Goal: Transaction & Acquisition: Purchase product/service

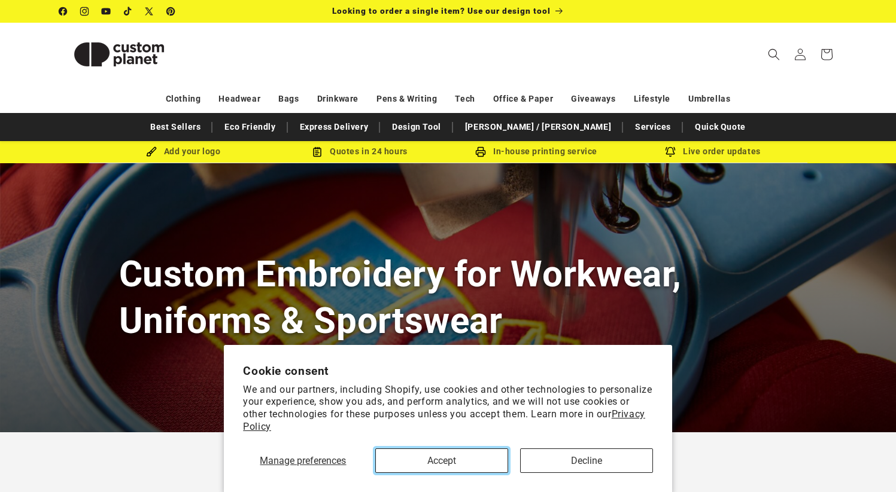
click at [451, 462] on button "Accept" at bounding box center [441, 461] width 133 height 25
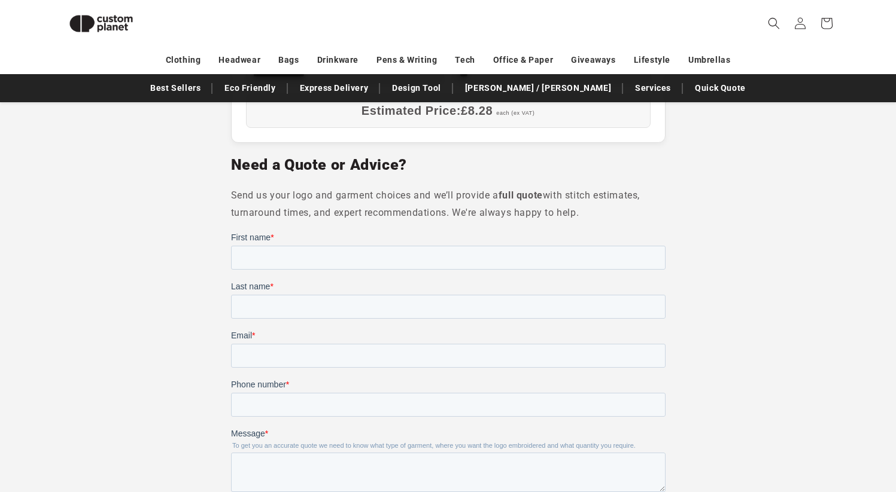
scroll to position [873, 0]
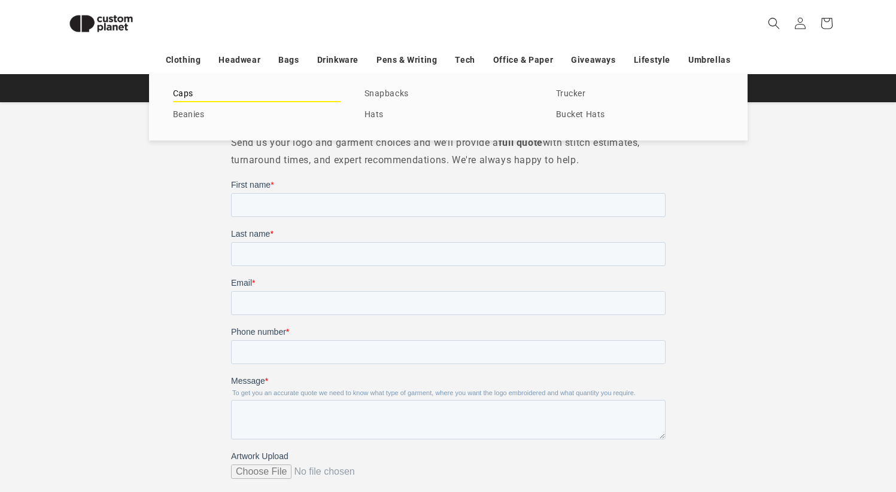
click at [176, 90] on link "Caps" at bounding box center [257, 94] width 168 height 16
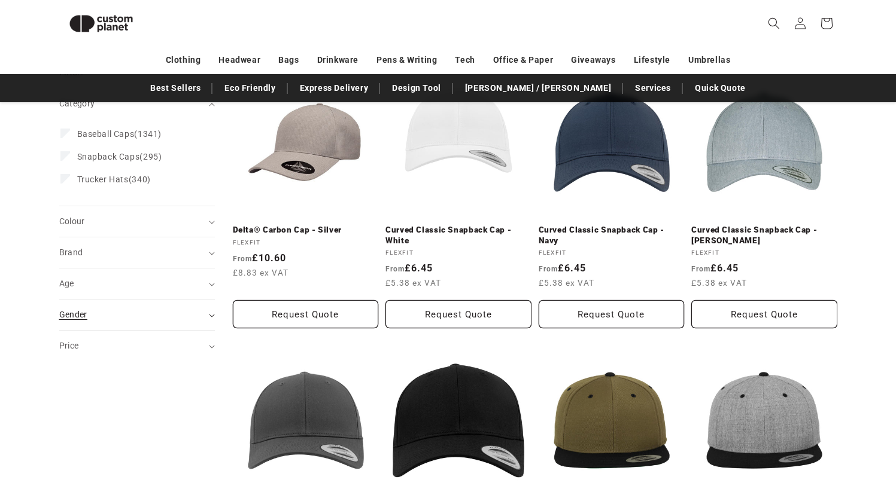
scroll to position [177, 0]
click at [104, 221] on div "Colour (0)" at bounding box center [131, 221] width 145 height 13
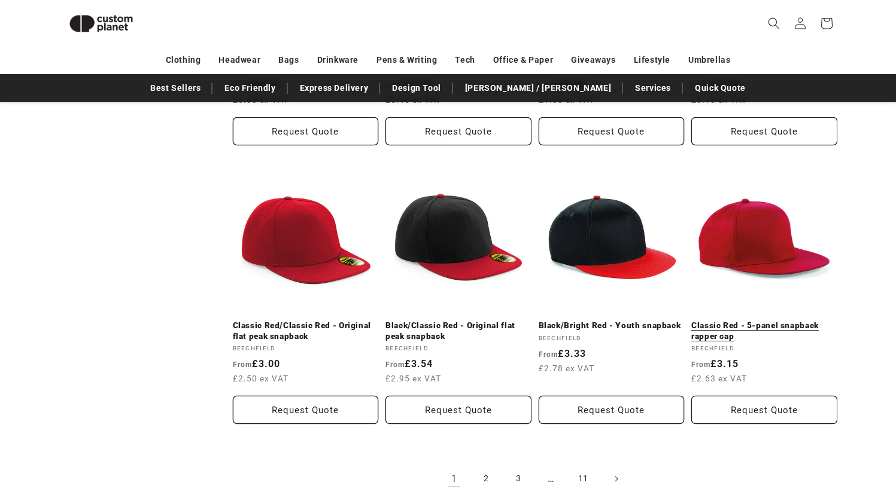
scroll to position [1445, 0]
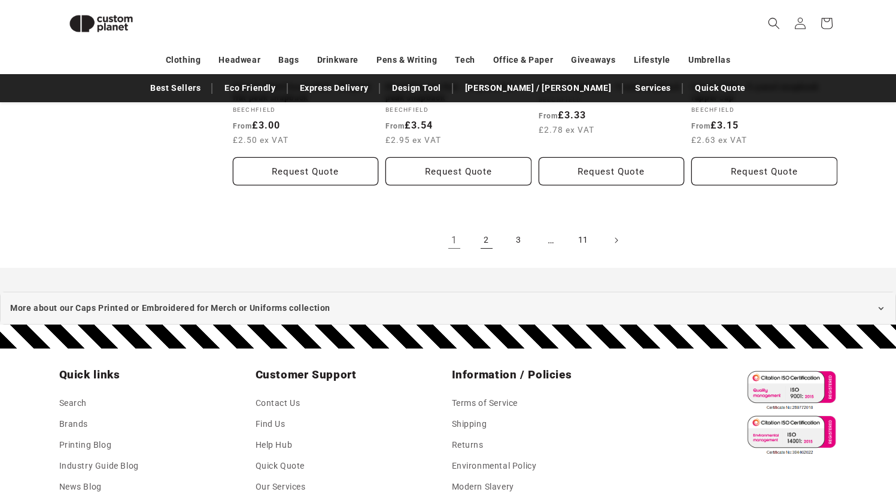
click at [483, 232] on link "2" at bounding box center [486, 240] width 26 height 26
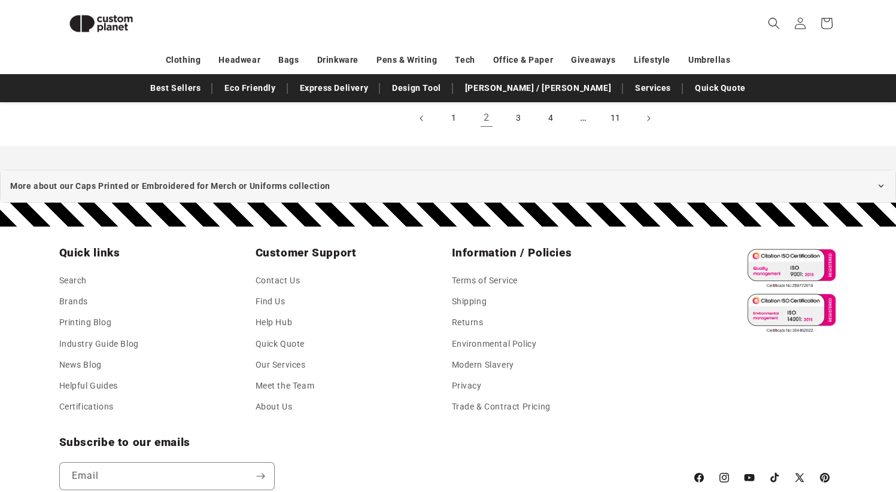
scroll to position [1566, 0]
